Goal: Task Accomplishment & Management: Manage account settings

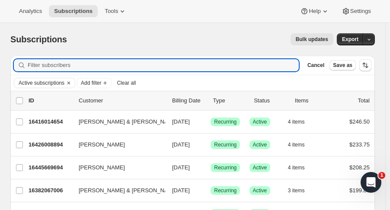
click at [53, 60] on input "Filter subscribers" at bounding box center [163, 65] width 271 height 12
type input "weisbr"
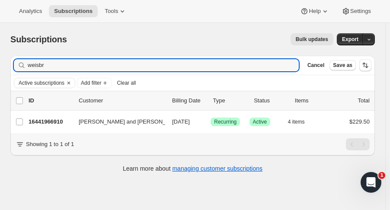
click at [44, 125] on p "16441966910" at bounding box center [50, 122] width 43 height 9
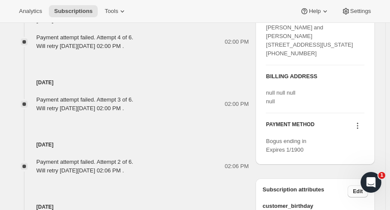
scroll to position [496, 0]
click at [358, 128] on icon at bounding box center [357, 127] width 1 height 1
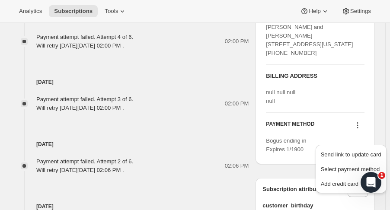
click at [340, 185] on span "Add credit card" at bounding box center [340, 184] width 38 height 6
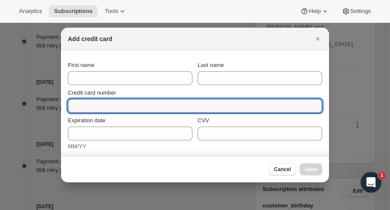
paste input "3717 172281 45009"
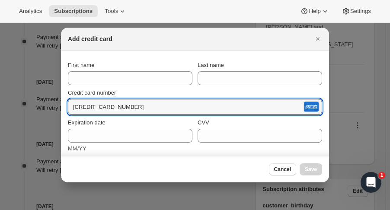
type input "3717 172281 45009"
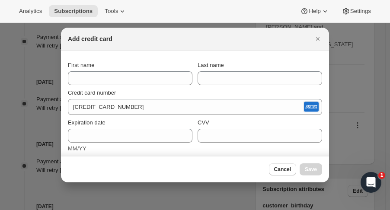
click at [170, 63] on div "First name" at bounding box center [130, 65] width 124 height 9
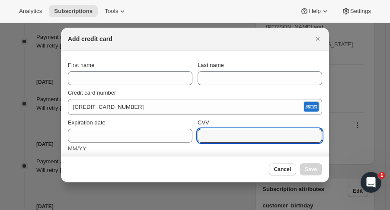
click at [216, 136] on input "CVV" at bounding box center [259, 136] width 124 height 14
type input "3453"
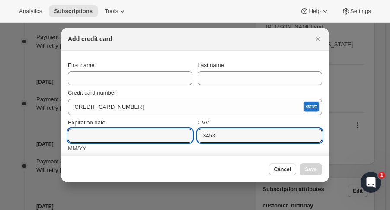
click at [79, 132] on input "Expiration date" at bounding box center [130, 136] width 124 height 14
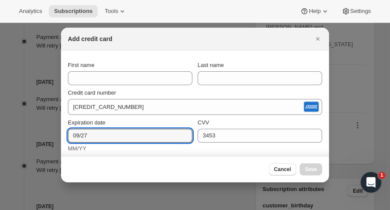
type input "09/27"
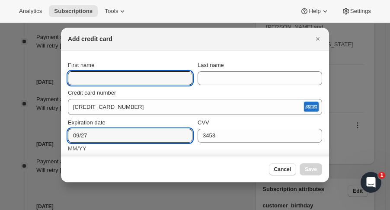
click at [84, 76] on input "First name" at bounding box center [130, 78] width 124 height 14
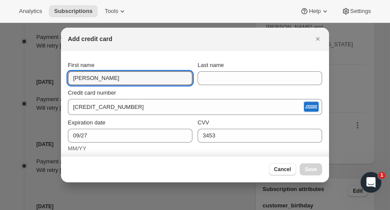
type input "Dana"
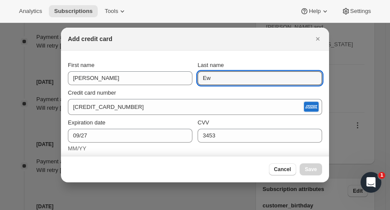
type input "E"
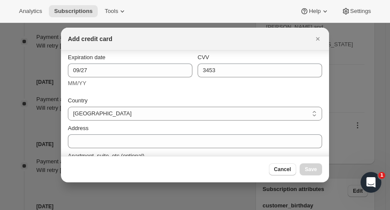
scroll to position [74, 0]
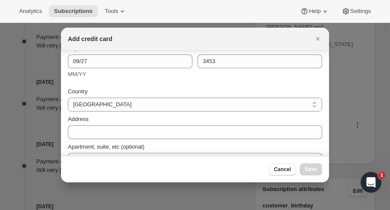
type input "Weisbrod"
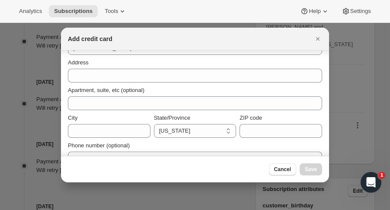
scroll to position [143, 0]
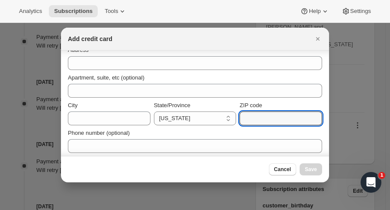
click at [282, 118] on input "ZIP code" at bounding box center [280, 118] width 83 height 14
type input "10028"
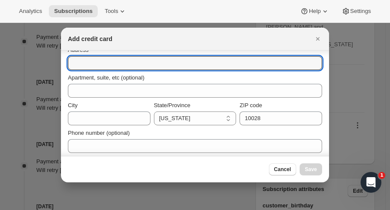
paste input "40 E 84th Street"
type input "40 E 84th Street"
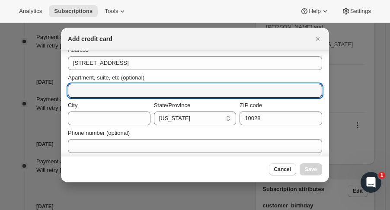
click at [129, 92] on input "Apartment, suite, etc (optional)" at bounding box center [195, 91] width 254 height 14
type input "Apt. 4D"
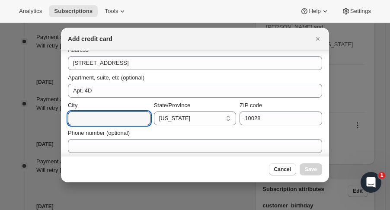
click at [111, 117] on input "City" at bounding box center [109, 118] width 83 height 14
type input "New Yourk"
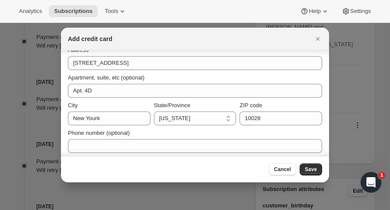
select select "NV"
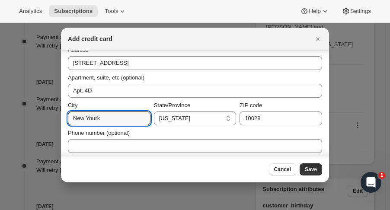
click at [109, 119] on input "New Yourk" at bounding box center [109, 118] width 83 height 14
type input "New York"
click at [188, 117] on select "California Arizona Colorado Idaho Montana Washington Wyoming Nevada Oregon New …" at bounding box center [195, 118] width 83 height 14
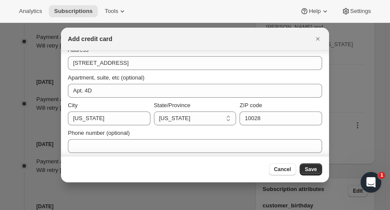
select select "NY"
click at [154, 111] on select "California Arizona Colorado Idaho Montana Washington Wyoming Nevada Oregon New …" at bounding box center [195, 118] width 83 height 14
click at [309, 168] on span "Save" at bounding box center [311, 169] width 12 height 7
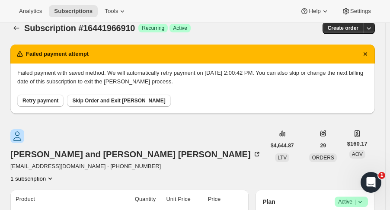
scroll to position [10, 0]
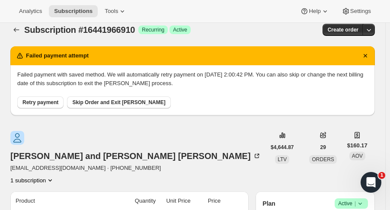
click at [28, 105] on span "Retry payment" at bounding box center [40, 102] width 36 height 7
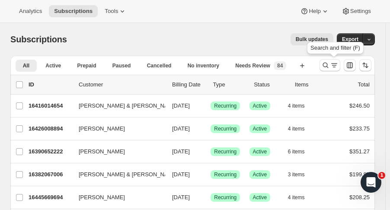
click at [327, 66] on icon "Search and filter results" at bounding box center [325, 65] width 9 height 9
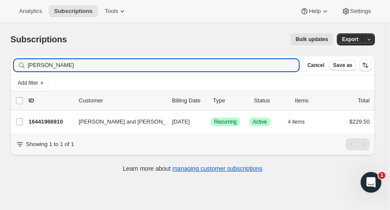
type input "weisbrod"
click at [54, 124] on p "16441966910" at bounding box center [50, 122] width 43 height 9
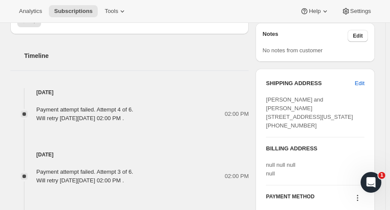
scroll to position [423, 0]
drag, startPoint x: 314, startPoint y: 94, endPoint x: 269, endPoint y: 96, distance: 45.0
click at [269, 96] on div "Dana and Aaron Weisbrod 40 E 84th Street Apt 4D New York NY, 10028 United State…" at bounding box center [315, 113] width 99 height 35
click at [269, 97] on span "Dana and Aaron Weisbrod 40 E 84th Street Apt 4D New York NY, 10028 United State…" at bounding box center [309, 113] width 87 height 32
click at [271, 97] on span "Dana and Aaron Weisbrod 40 E 84th Street Apt 4D New York NY, 10028 United State…" at bounding box center [309, 113] width 87 height 32
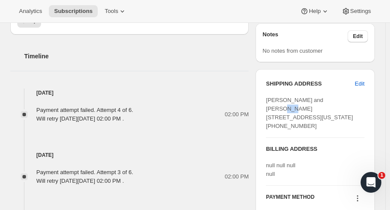
click at [271, 97] on span "Dana and Aaron Weisbrod 40 E 84th Street Apt 4D New York NY, 10028 United State…" at bounding box center [309, 113] width 87 height 32
copy span "40 E 84th Street"
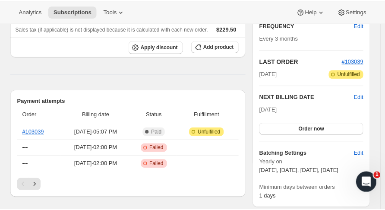
scroll to position [183, 0]
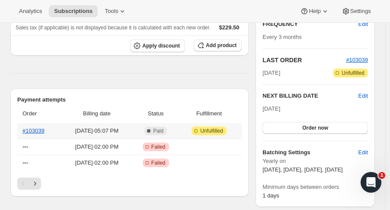
click at [37, 123] on th "#103039" at bounding box center [39, 131] width 44 height 16
click at [39, 127] on link "#103039" at bounding box center [33, 130] width 22 height 6
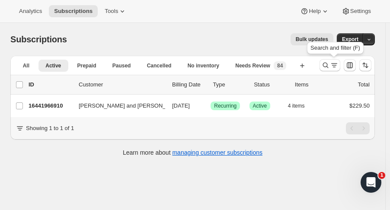
click at [327, 68] on icon "Search and filter results" at bounding box center [325, 65] width 9 height 9
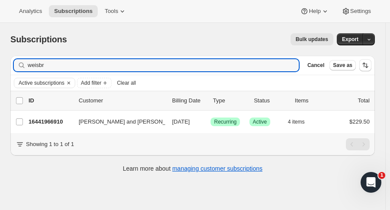
drag, startPoint x: 112, startPoint y: 62, endPoint x: -25, endPoint y: 71, distance: 137.3
click at [0, 71] on html "Analytics Subscriptions Tools Help Settings Skip to content Subscriptions. This…" at bounding box center [195, 105] width 390 height 210
type input "[PERSON_NAME]"
click at [54, 124] on p "16383410494" at bounding box center [50, 122] width 43 height 9
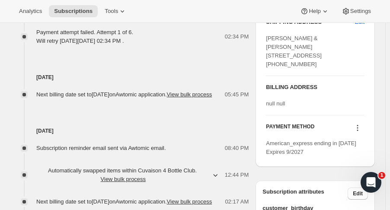
scroll to position [386, 0]
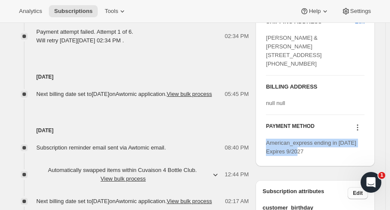
drag, startPoint x: 308, startPoint y: 176, endPoint x: 269, endPoint y: 167, distance: 40.9
click at [269, 156] on div "American_express ending in [DATE] Expires 9/2027" at bounding box center [315, 147] width 99 height 17
copy span "American_express ending in [DATE] Expires 9/2027"
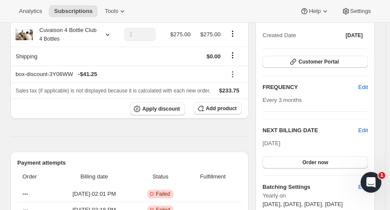
scroll to position [92, 0]
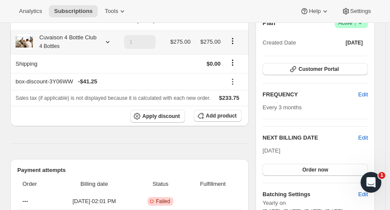
click at [107, 41] on icon at bounding box center [107, 42] width 3 height 2
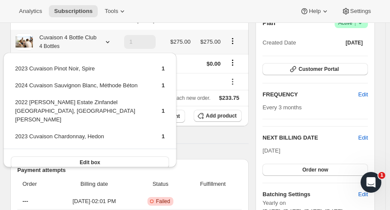
click at [107, 41] on icon at bounding box center [107, 42] width 3 height 2
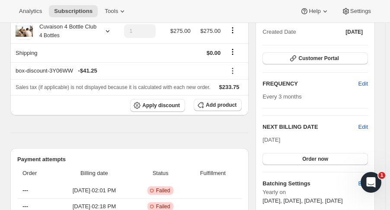
scroll to position [103, 0]
click at [349, 158] on button "Order now" at bounding box center [314, 159] width 105 height 12
click at [342, 159] on button "Click to confirm" at bounding box center [314, 159] width 105 height 12
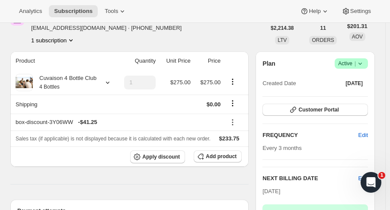
scroll to position [0, 0]
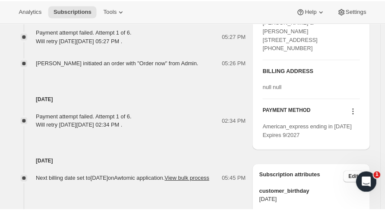
scroll to position [480, 0]
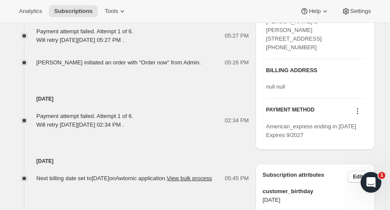
click at [362, 115] on icon at bounding box center [357, 111] width 9 height 9
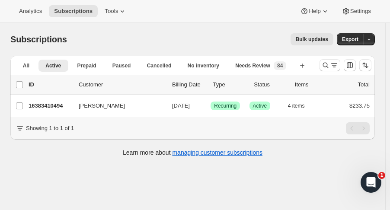
click at [41, 107] on p "16383410494" at bounding box center [50, 106] width 43 height 9
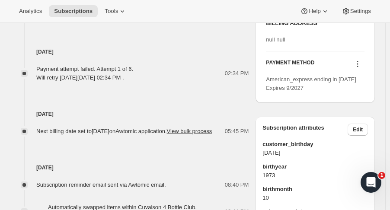
scroll to position [525, 0]
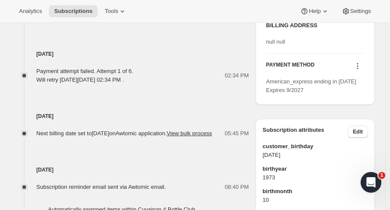
click at [362, 70] on icon at bounding box center [357, 66] width 9 height 9
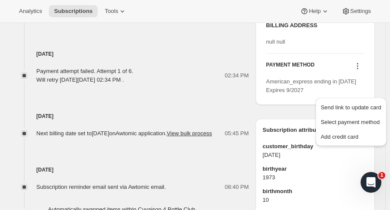
click at [329, 134] on span "Add credit card" at bounding box center [340, 137] width 38 height 6
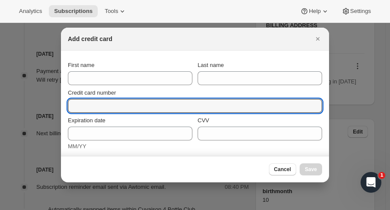
paste input "3746 452032 72000"
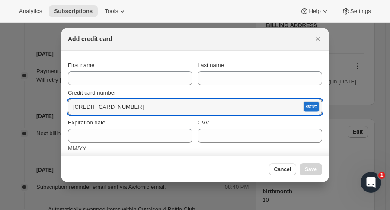
type input "3746 452032 72000"
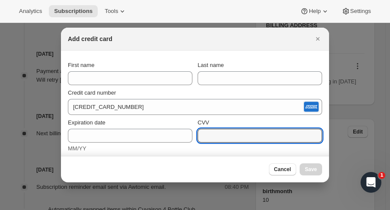
click at [251, 137] on input "CVV" at bounding box center [259, 136] width 124 height 14
type input "2939"
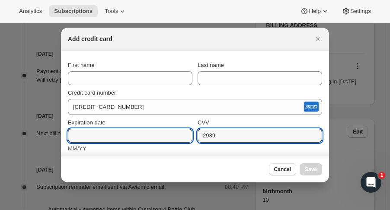
click at [176, 130] on input "Expiration date" at bounding box center [130, 136] width 124 height 14
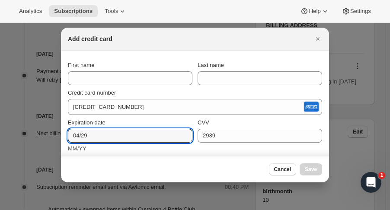
type input "04/29"
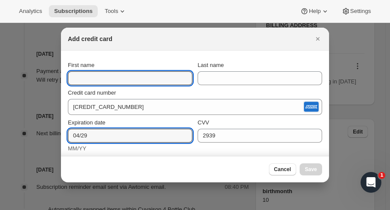
click at [135, 76] on input "First name" at bounding box center [130, 78] width 124 height 14
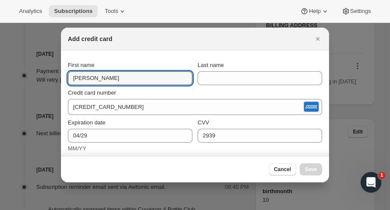
type input "Kimberly"
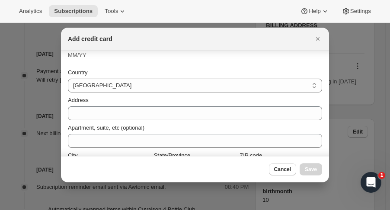
scroll to position [94, 0]
type input "[PERSON_NAME]"
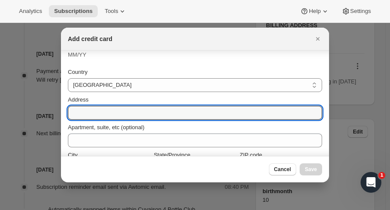
paste input "106 [GEOGRAPHIC_DATA]"
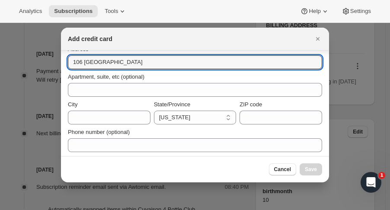
scroll to position [146, 0]
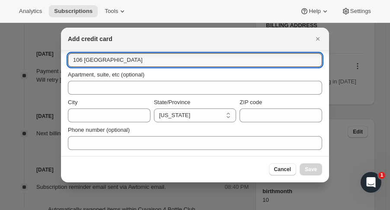
type input "106 [GEOGRAPHIC_DATA]"
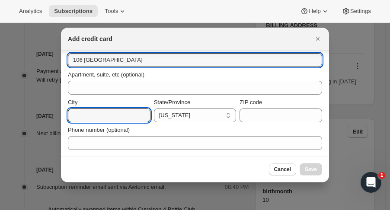
click at [121, 115] on input "City" at bounding box center [109, 115] width 83 height 14
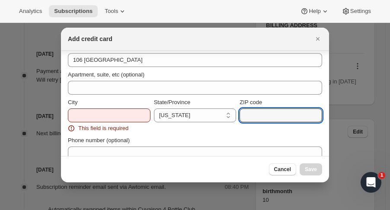
paste input "29697"
type input "29697"
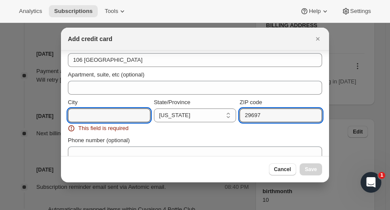
click at [107, 115] on input "City" at bounding box center [109, 115] width 83 height 14
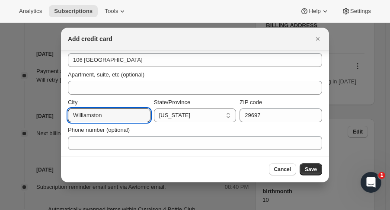
type input "Williamston"
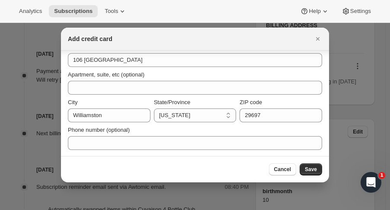
click at [203, 112] on select "California Arizona Colorado Idaho Montana Washington Wyoming Nevada Oregon New …" at bounding box center [195, 115] width 83 height 14
select select "SC"
click at [154, 108] on select "California Arizona Colorado Idaho Montana Washington Wyoming Nevada Oregon New …" at bounding box center [195, 115] width 83 height 14
click at [315, 168] on span "Save" at bounding box center [311, 169] width 12 height 7
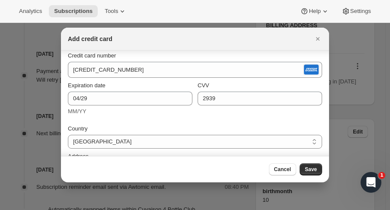
scroll to position [0, 0]
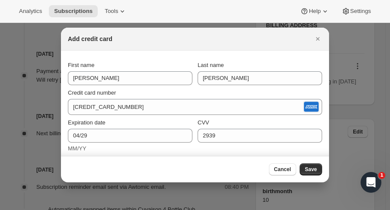
click at [314, 172] on span "Save" at bounding box center [311, 169] width 12 height 7
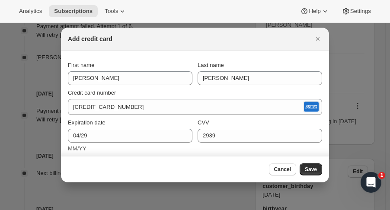
scroll to position [605, 0]
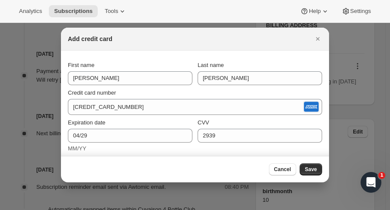
click at [317, 39] on icon "Close" at bounding box center [317, 38] width 3 height 3
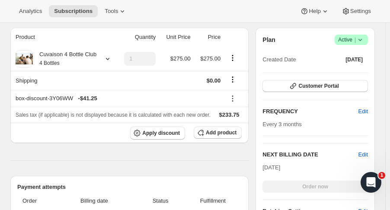
scroll to position [231, 0]
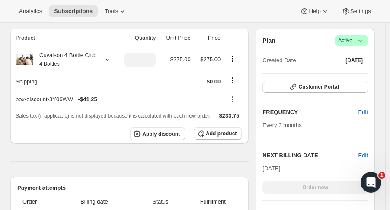
click at [357, 90] on button "Customer Portal" at bounding box center [314, 87] width 105 height 12
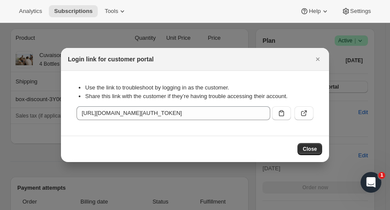
click at [305, 115] on icon ":r2s:" at bounding box center [303, 113] width 9 height 9
click at [318, 59] on icon "Close" at bounding box center [317, 59] width 9 height 9
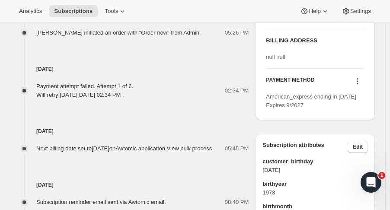
scroll to position [590, 0]
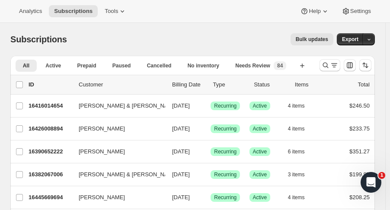
click at [326, 65] on icon "Search and filter results" at bounding box center [325, 65] width 9 height 9
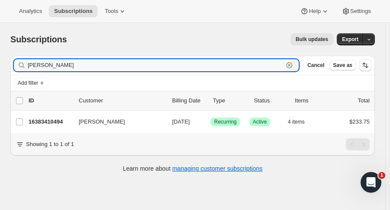
type input "[PERSON_NAME]"
click at [38, 116] on div "16383410494 [PERSON_NAME] [DATE] Success Recurring Success Active 4 items $233.…" at bounding box center [199, 122] width 341 height 12
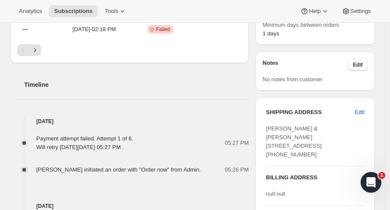
scroll to position [386, 0]
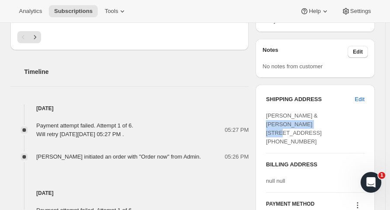
drag, startPoint x: 316, startPoint y: 130, endPoint x: 270, endPoint y: 128, distance: 46.3
click at [270, 128] on span "[PERSON_NAME] & [PERSON_NAME] [STREET_ADDRESS] [PHONE_NUMBER]" at bounding box center [294, 128] width 56 height 32
copy span "106 [GEOGRAPHIC_DATA]"
drag, startPoint x: 327, startPoint y: 137, endPoint x: 308, endPoint y: 141, distance: 19.3
click at [308, 141] on div "[PERSON_NAME] & [PERSON_NAME] [STREET_ADDRESS] [PHONE_NUMBER]" at bounding box center [315, 128] width 99 height 35
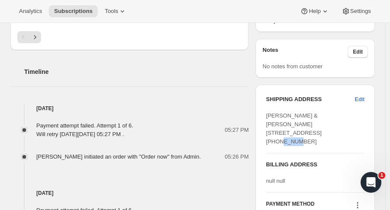
copy span "29697"
